Goal: Information Seeking & Learning: Learn about a topic

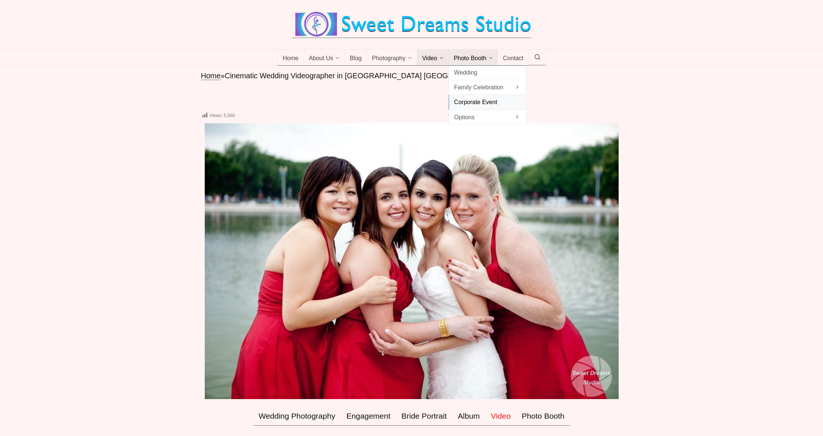
click at [502, 107] on span "Corporate Event" at bounding box center [487, 102] width 67 height 10
click at [188, 49] on div at bounding box center [411, 24] width 823 height 49
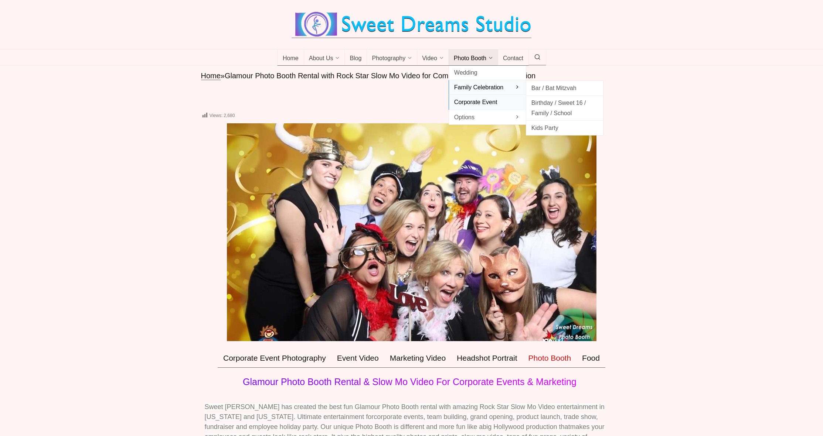
click at [486, 92] on span "Family Celebration" at bounding box center [487, 87] width 67 height 10
click at [552, 113] on span "Birthday / Sweet 16 / Family / School" at bounding box center [564, 108] width 67 height 20
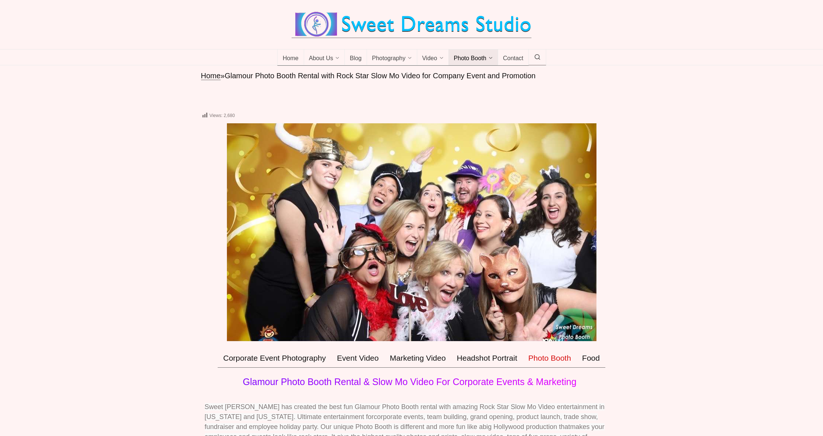
scroll to position [98, 0]
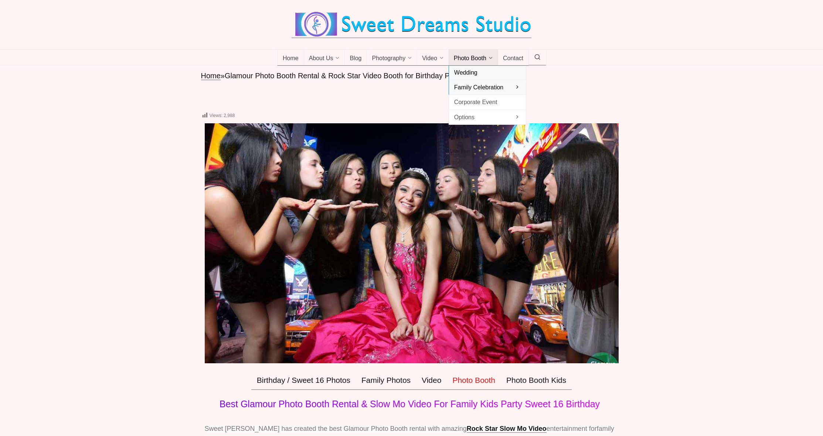
click at [487, 78] on span "Wedding" at bounding box center [487, 73] width 67 height 10
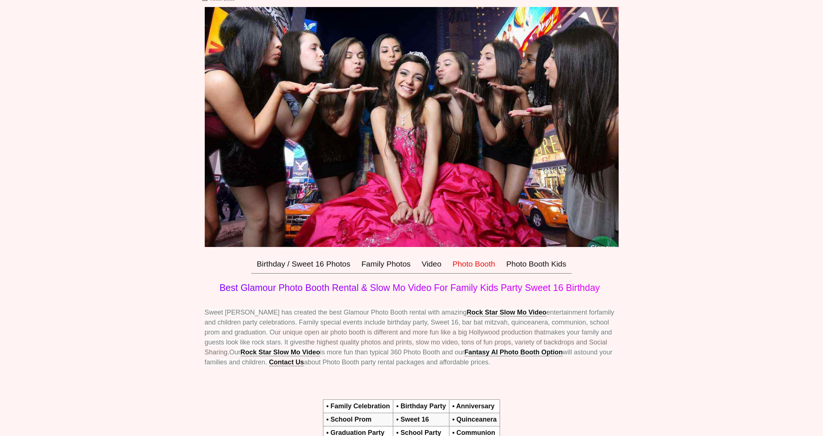
scroll to position [96, 0]
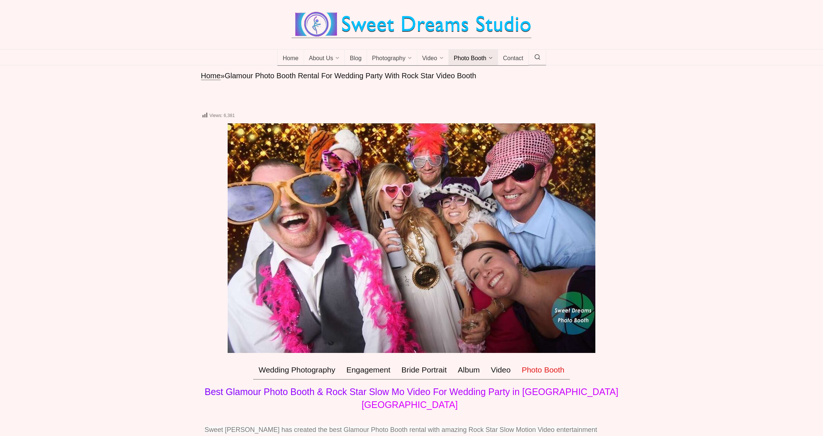
click at [132, 49] on div at bounding box center [411, 24] width 823 height 49
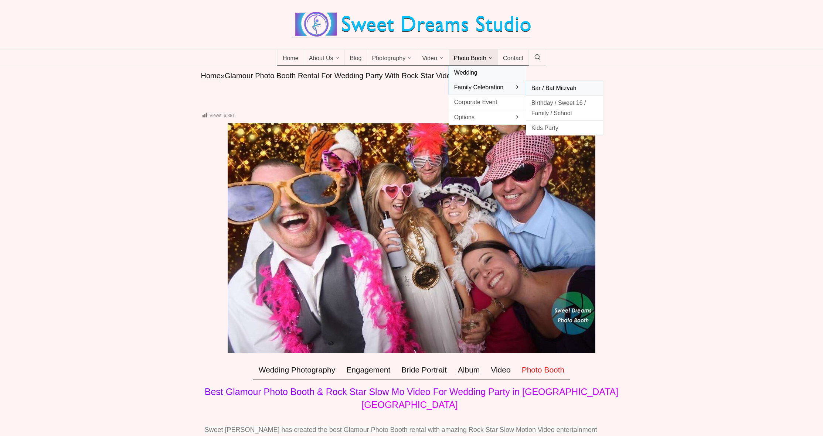
click at [553, 93] on span "Bar / Bat Mitzvah" at bounding box center [564, 88] width 67 height 10
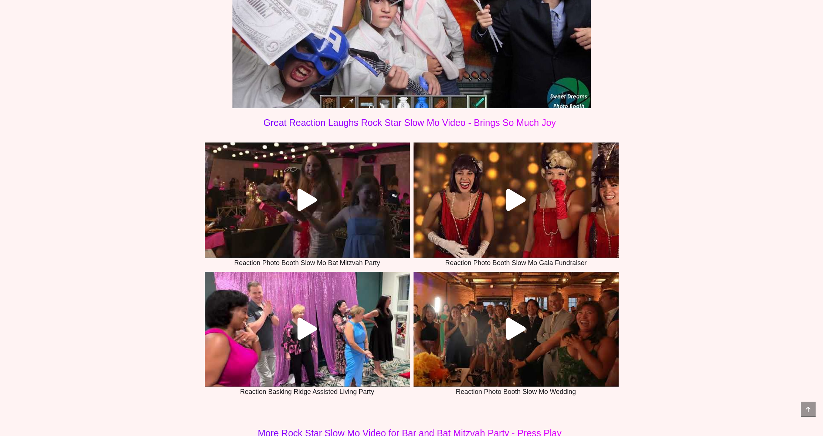
scroll to position [2260, 0]
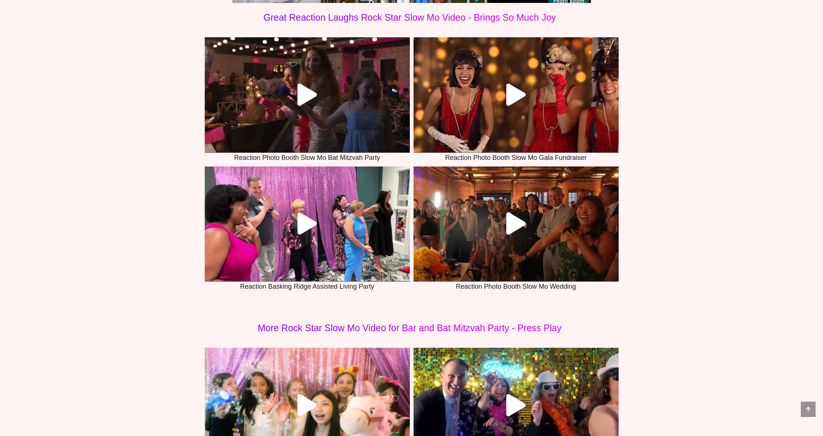
click at [301, 220] on icon at bounding box center [307, 224] width 22 height 22
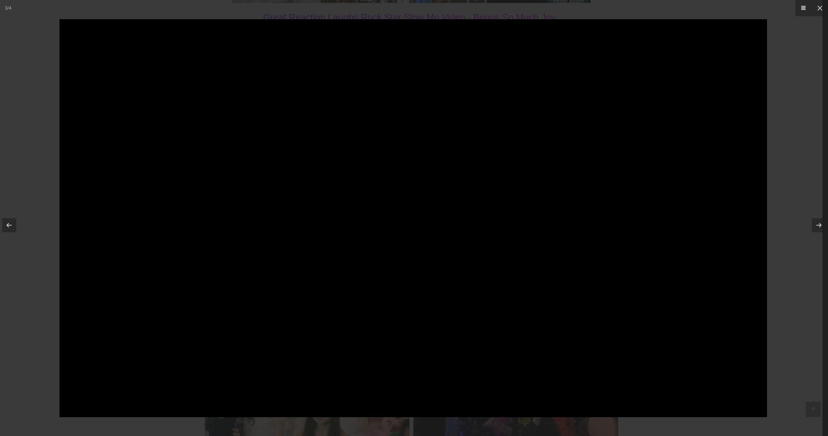
click at [52, 159] on div at bounding box center [414, 218] width 828 height 436
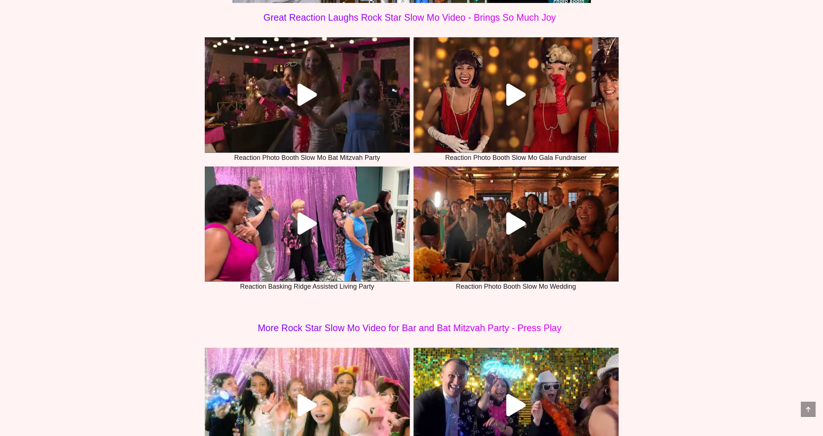
click at [294, 214] on div at bounding box center [307, 224] width 205 height 22
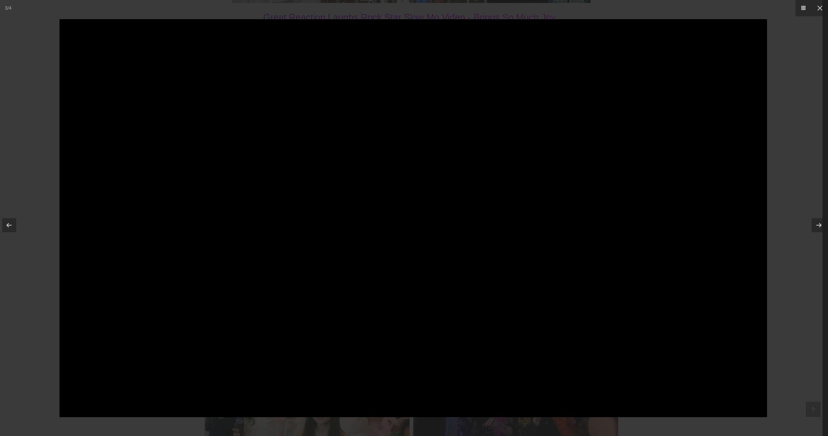
click at [54, 180] on div at bounding box center [414, 218] width 828 height 436
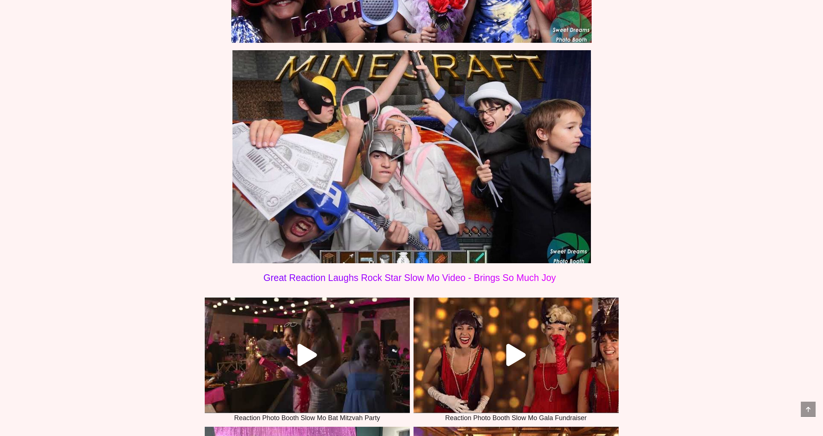
scroll to position [2223, 0]
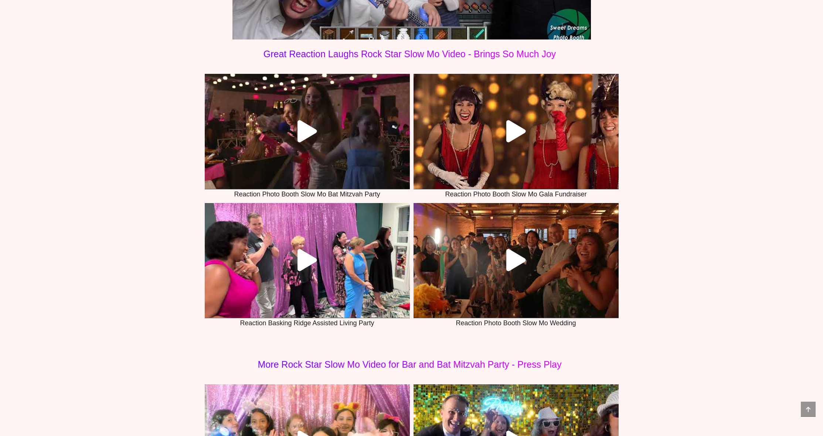
click at [296, 119] on link at bounding box center [307, 131] width 205 height 115
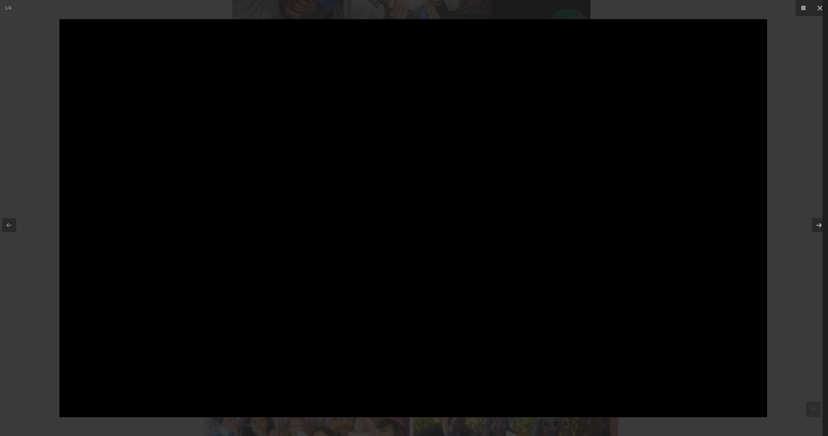
click at [21, 186] on div at bounding box center [414, 218] width 828 height 436
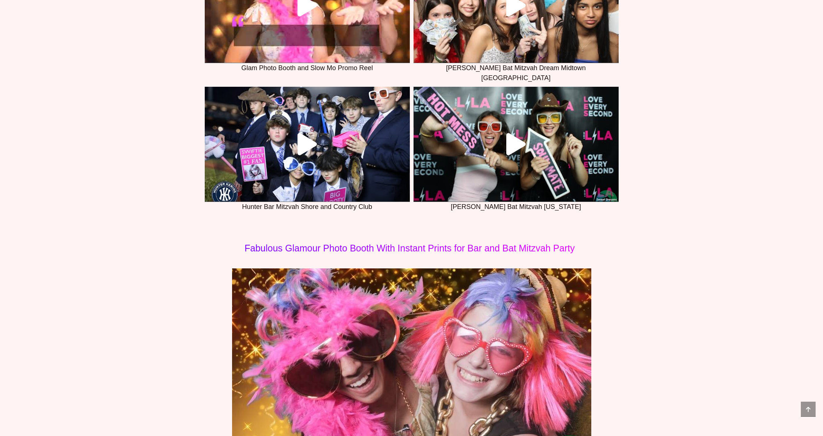
scroll to position [336, 0]
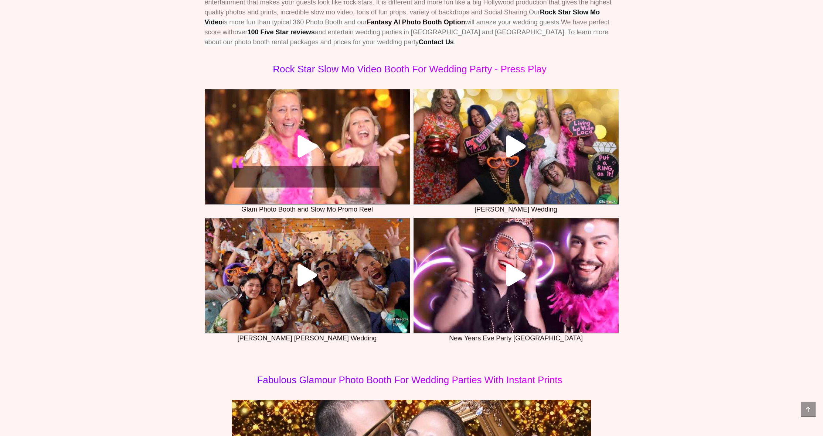
scroll to position [439, 0]
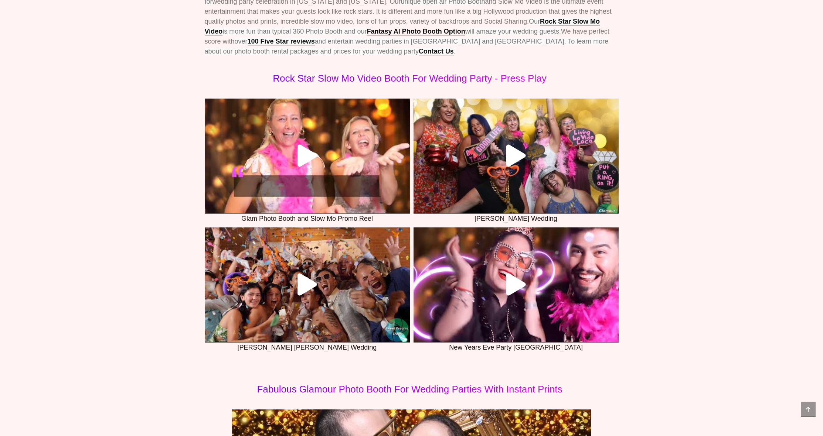
click at [302, 272] on link at bounding box center [307, 285] width 205 height 115
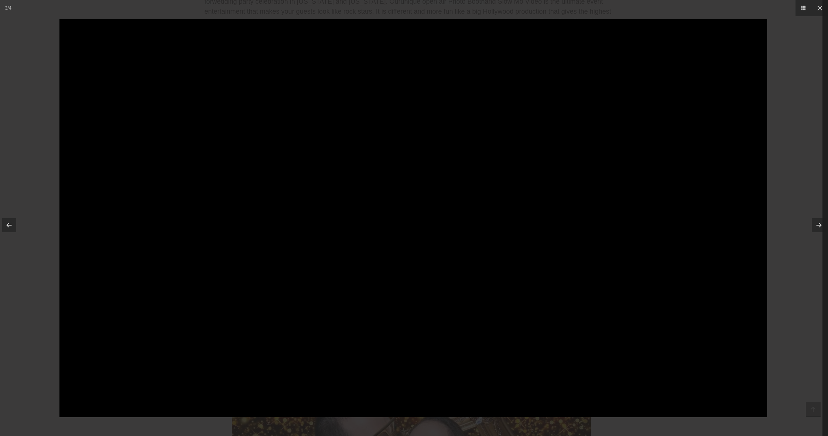
click at [37, 263] on div at bounding box center [414, 218] width 828 height 436
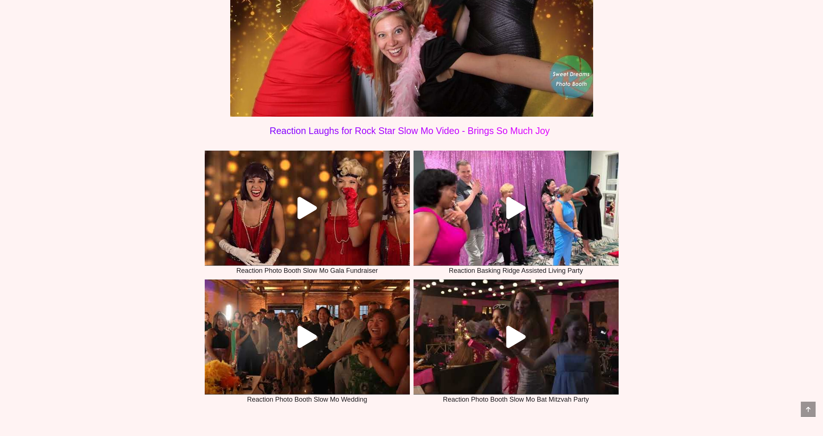
scroll to position [2383, 0]
